Goal: Transaction & Acquisition: Download file/media

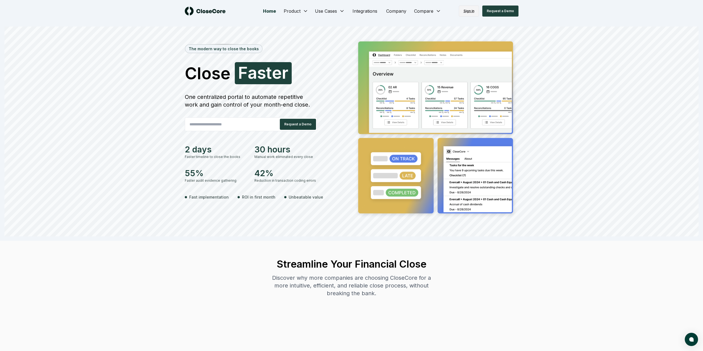
click at [470, 9] on link "Sign in" at bounding box center [469, 11] width 20 height 11
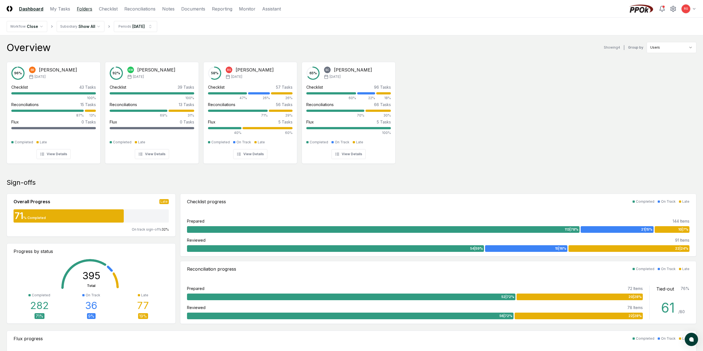
click at [86, 8] on link "Folders" at bounding box center [84, 9] width 15 height 7
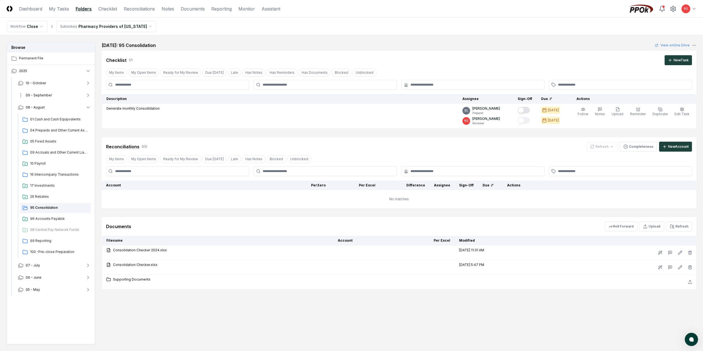
click at [36, 95] on span "09 - September" at bounding box center [39, 95] width 26 height 5
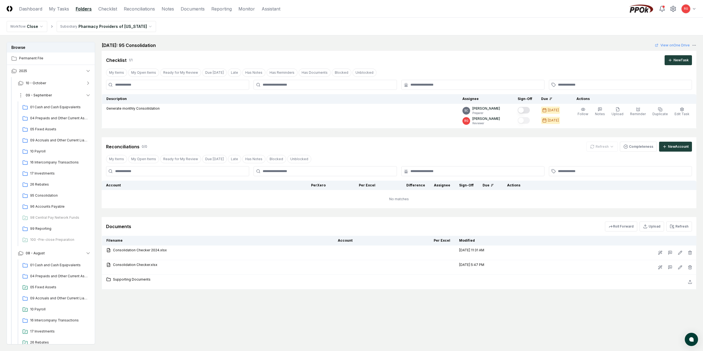
click at [35, 95] on span "09 - September" at bounding box center [39, 95] width 26 height 5
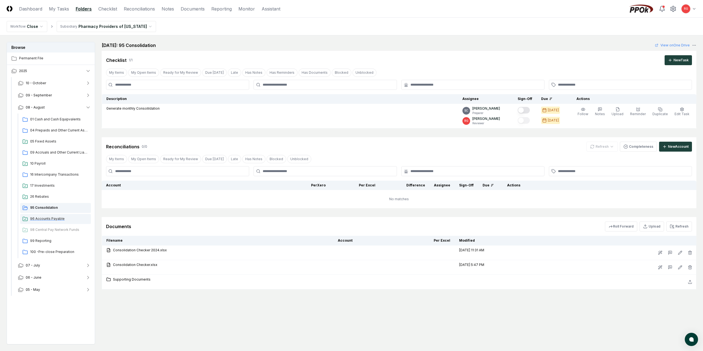
click at [45, 220] on span "96 Accounts Payable" at bounding box center [59, 218] width 59 height 5
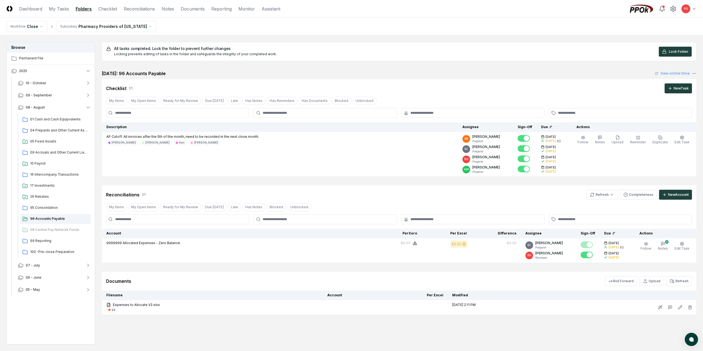
scroll to position [33, 0]
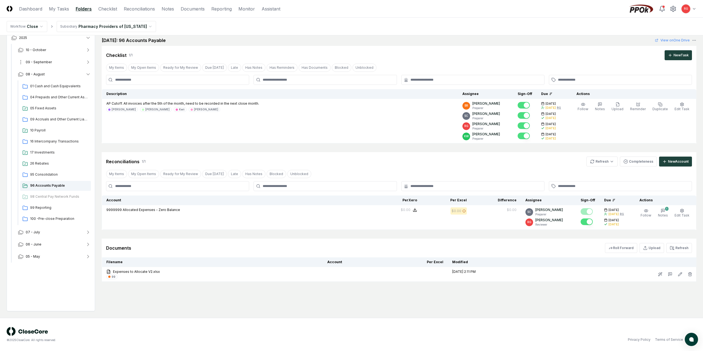
click at [43, 61] on span "09 - September" at bounding box center [39, 62] width 26 height 5
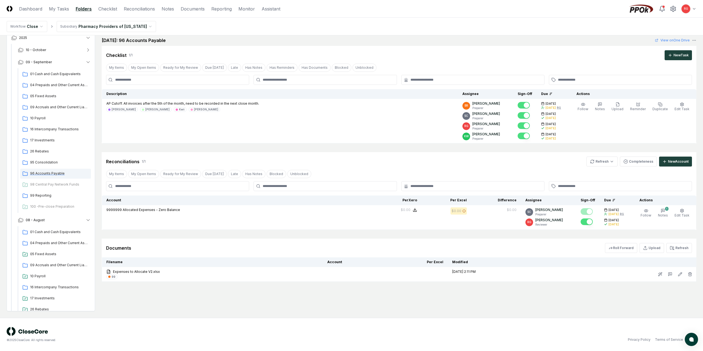
click at [47, 174] on span "96 Accounts Payable" at bounding box center [59, 173] width 59 height 5
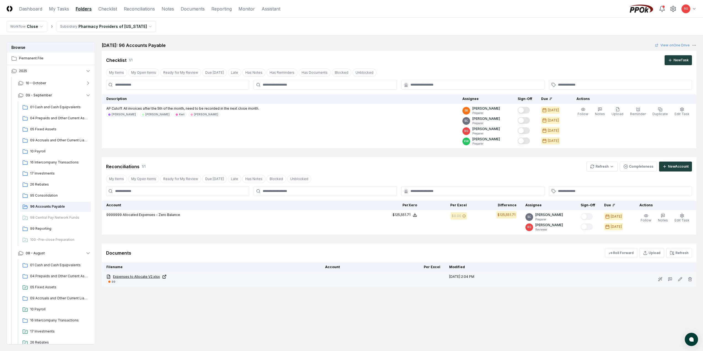
click at [141, 278] on link "Expenses to Allocate V2.xlsx" at bounding box center [211, 276] width 210 height 5
